Goal: Check status

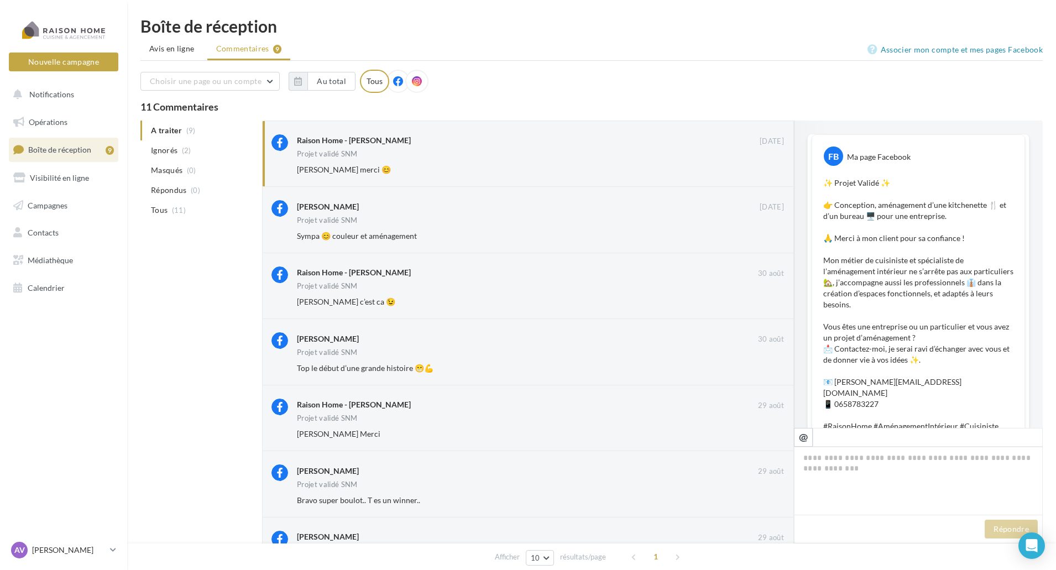
scroll to position [483, 0]
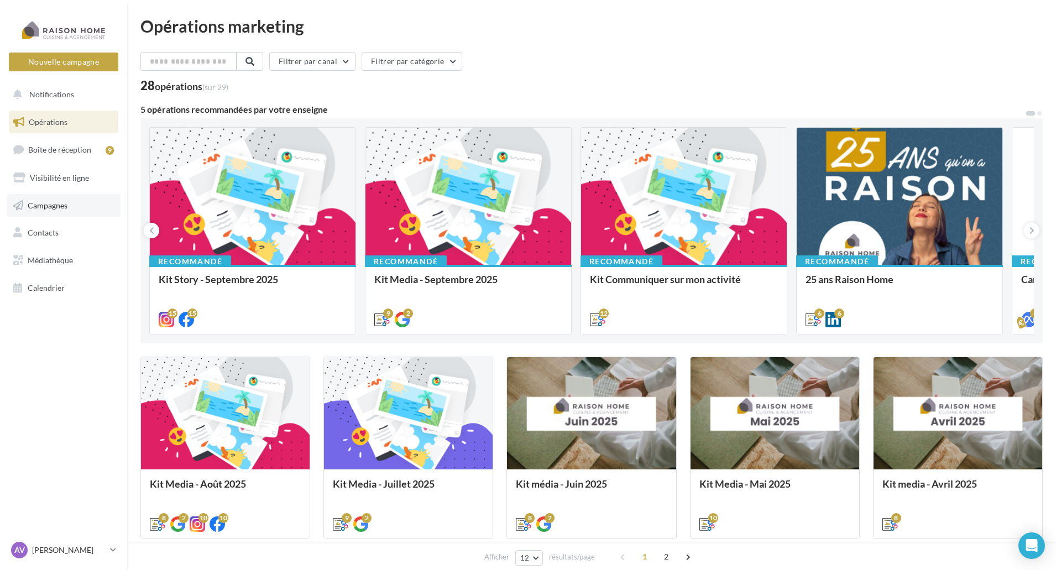
click at [83, 205] on link "Campagnes" at bounding box center [64, 205] width 114 height 23
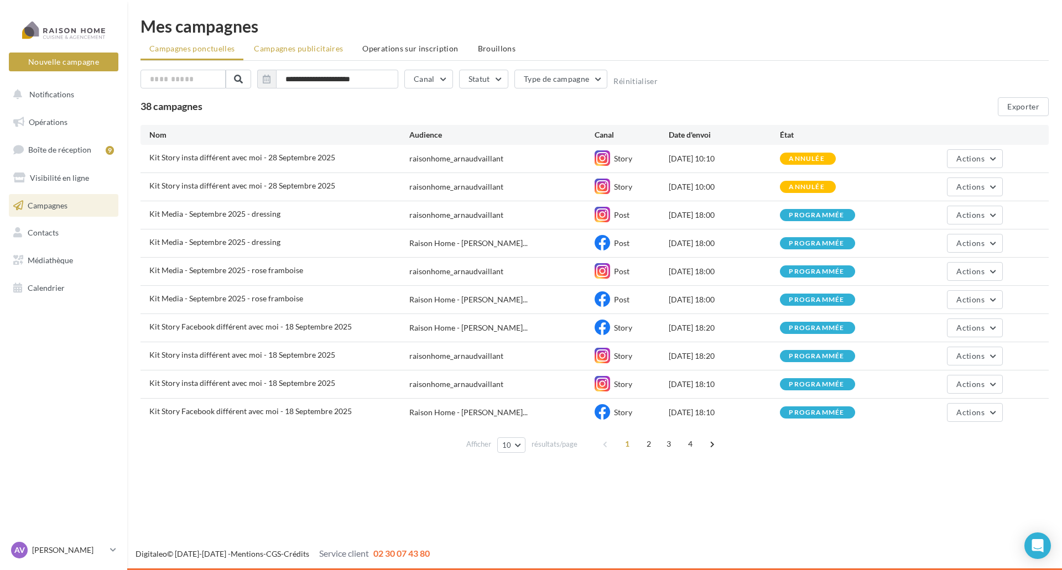
click at [303, 54] on li "Campagnes publicitaires" at bounding box center [298, 49] width 107 height 20
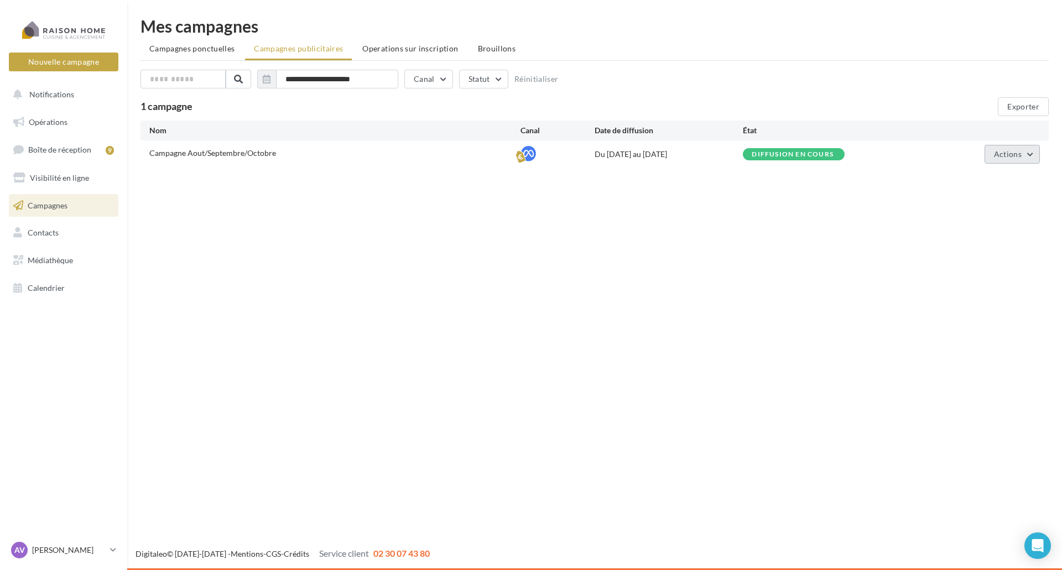
click at [997, 158] on span "Actions" at bounding box center [1008, 153] width 28 height 9
click at [993, 212] on button "Voir les résultats" at bounding box center [984, 209] width 111 height 29
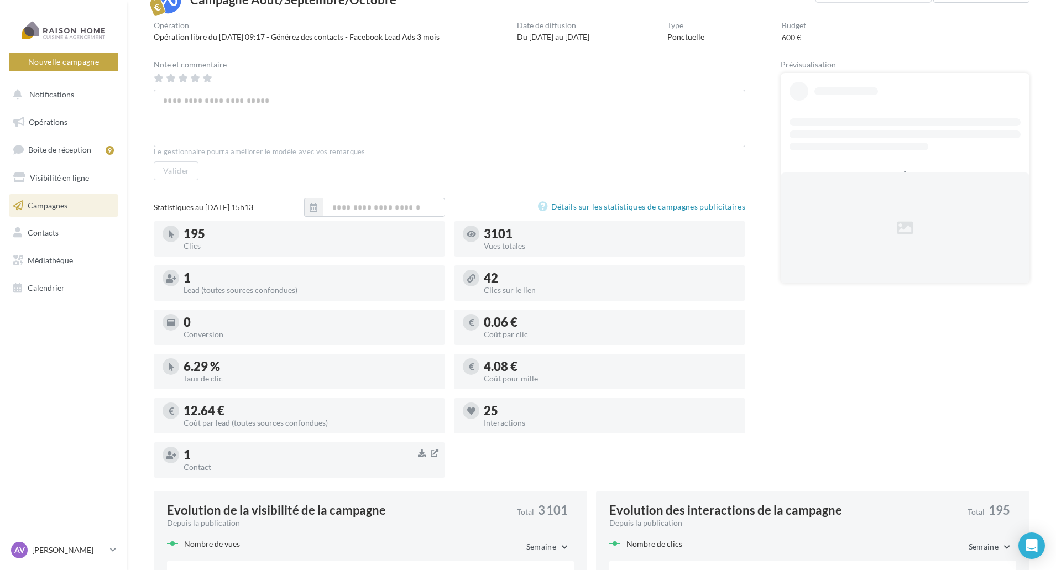
scroll to position [111, 0]
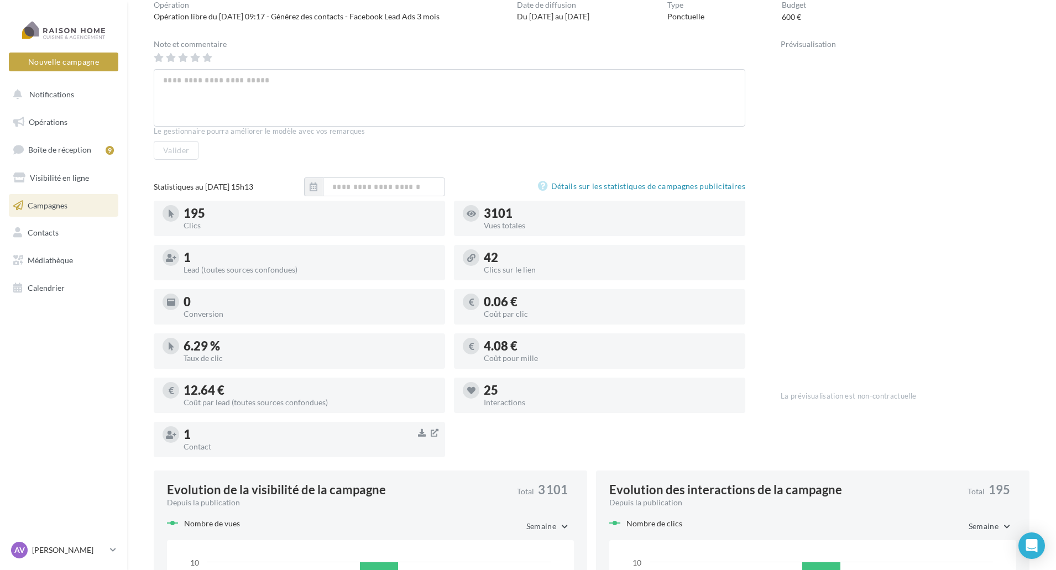
click at [746, 48] on div "Note et commentaire Le gestionnaire pourra améliorer le modèle avec vos remarqu…" at bounding box center [592, 253] width 876 height 426
click at [642, 188] on link "Détails sur les statistiques de campagnes publicitaires" at bounding box center [641, 186] width 207 height 13
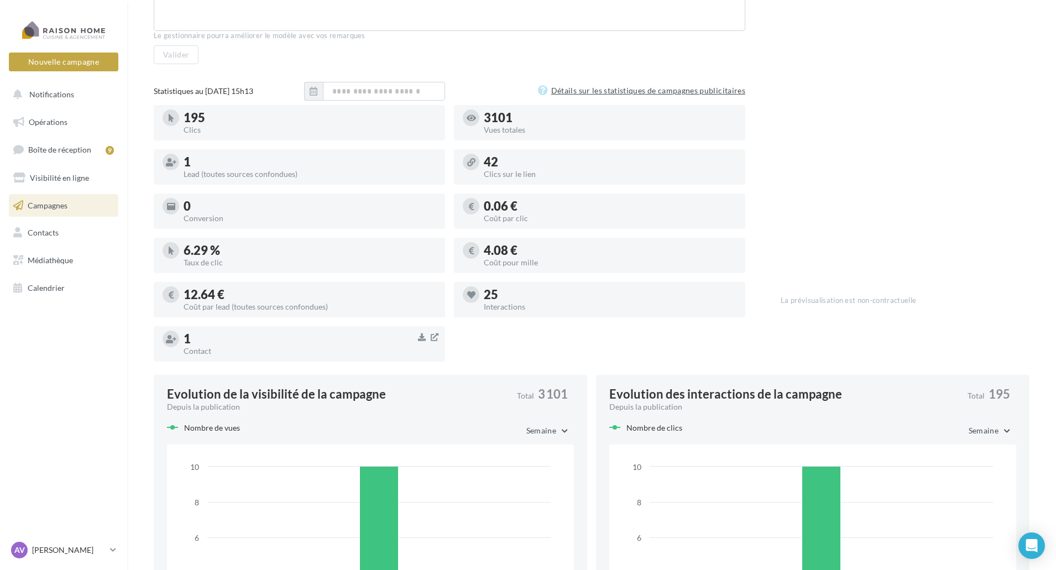
scroll to position [380, 0]
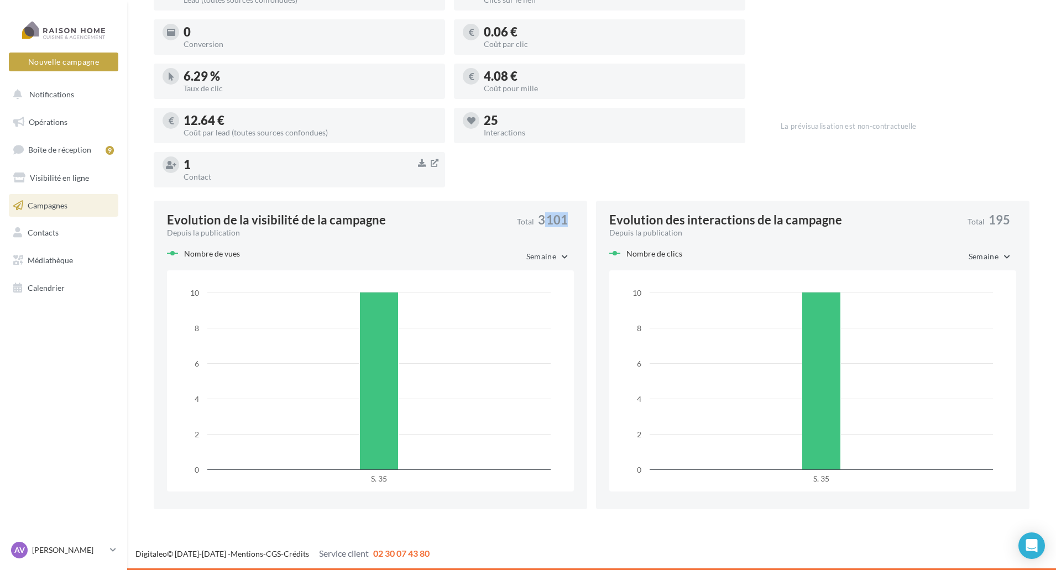
drag, startPoint x: 544, startPoint y: 218, endPoint x: 569, endPoint y: 220, distance: 24.9
click at [569, 220] on div "Total 3 101" at bounding box center [545, 222] width 57 height 17
click at [621, 218] on div "Evolution des interactions de la campagne" at bounding box center [725, 220] width 233 height 12
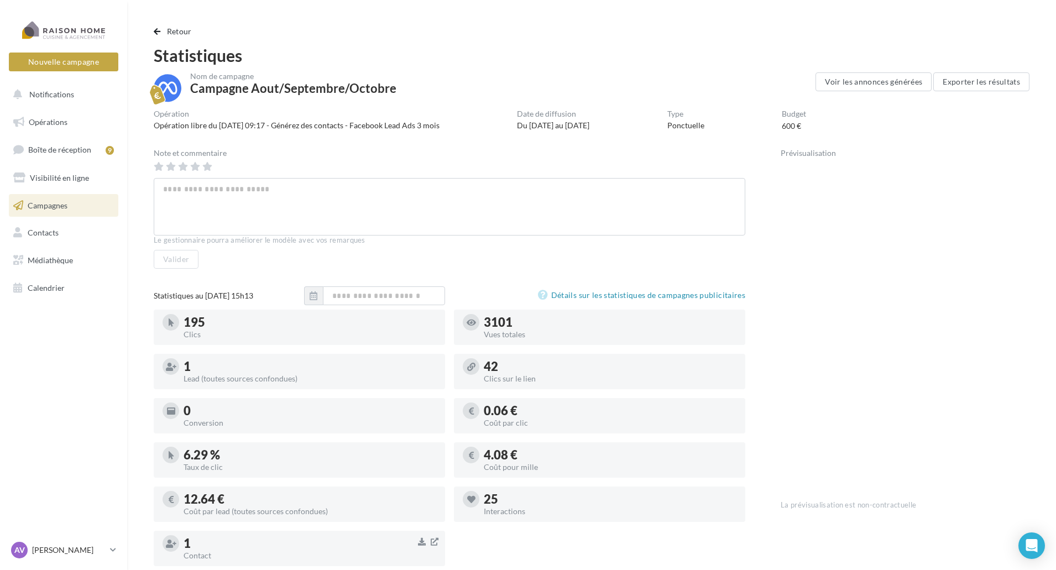
scroll to position [0, 0]
click at [694, 34] on div "Retour Statistiques Nom de campagne Campagne Aout/Septembre/Octobre Voir les an…" at bounding box center [591, 461] width 903 height 868
